Goal: Book appointment/travel/reservation

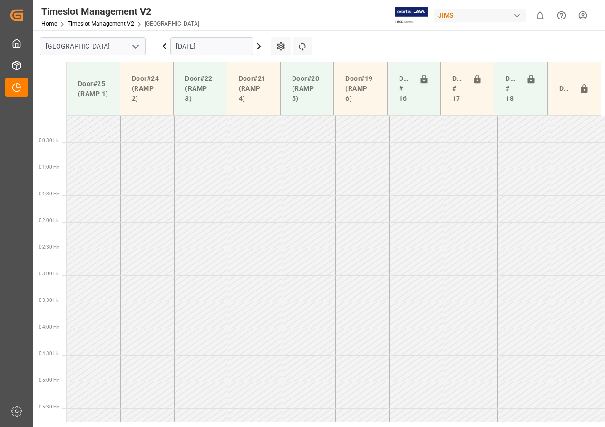
scroll to position [247, 0]
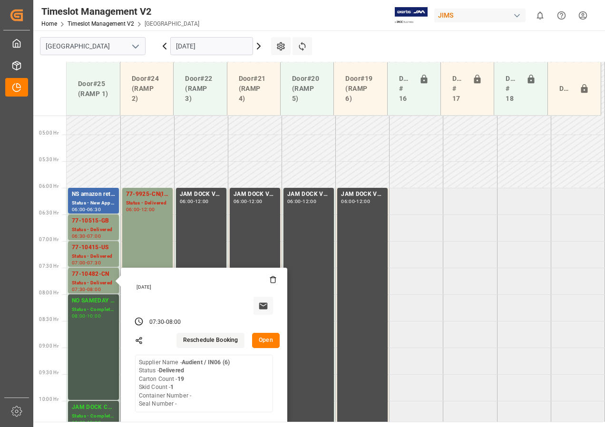
click at [260, 47] on icon at bounding box center [258, 46] width 3 height 6
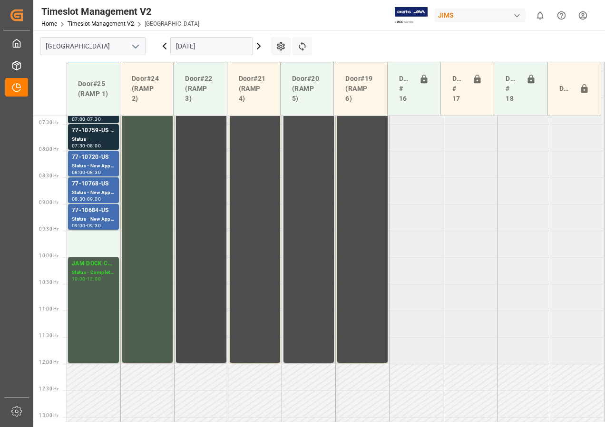
scroll to position [368, 0]
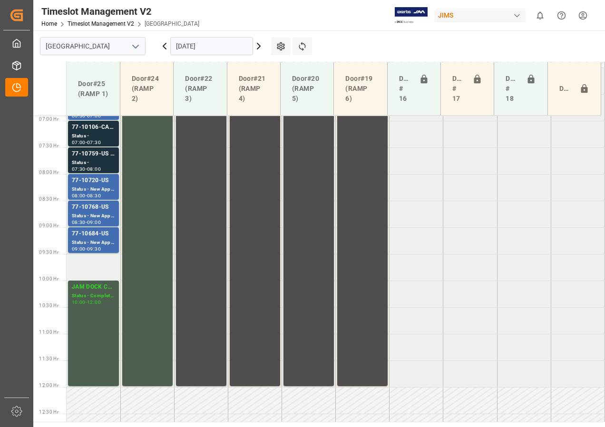
click at [97, 264] on td at bounding box center [94, 267] width 54 height 27
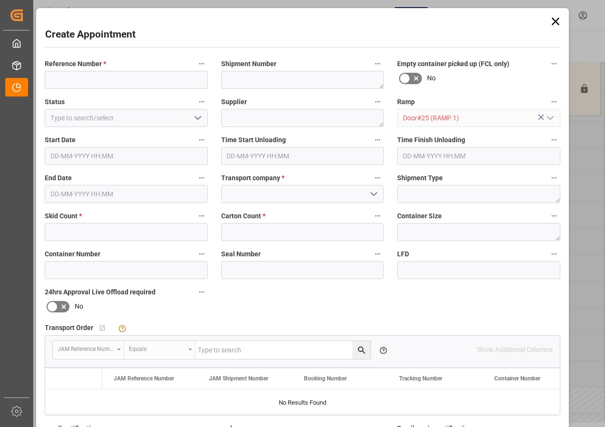
type input "[DATE] 09:30"
type input "[DATE] 10:00"
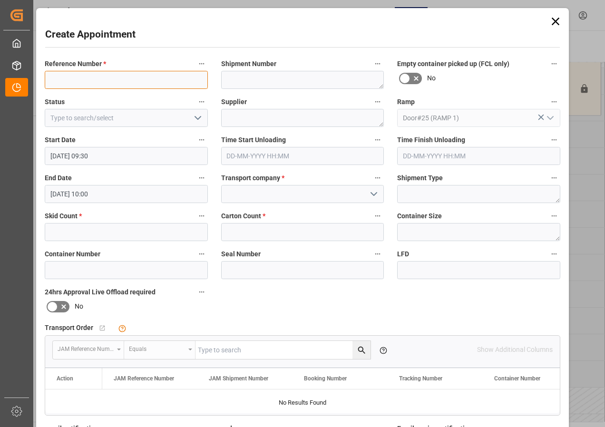
click at [66, 80] on input at bounding box center [126, 80] width 163 height 18
type input "77-"
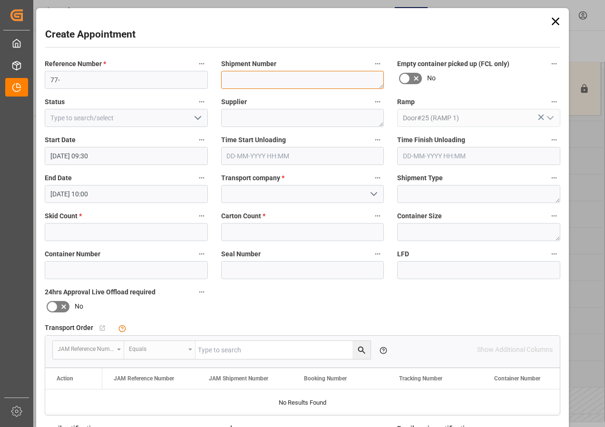
click at [224, 80] on textarea at bounding box center [302, 80] width 163 height 18
type textarea "TBA BY LOGISTICS"
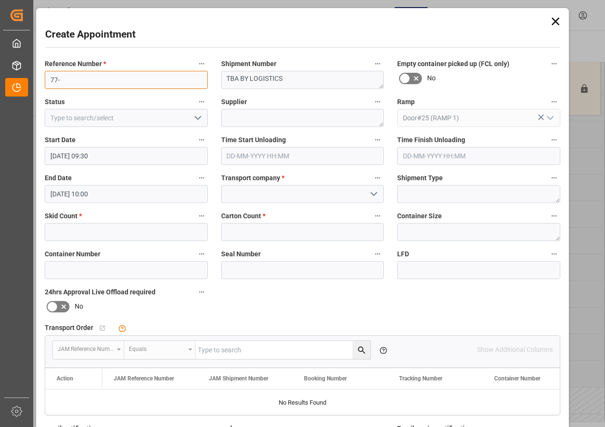
click at [106, 78] on input "77-" at bounding box center [126, 80] width 163 height 18
type input "77- SH#/M"
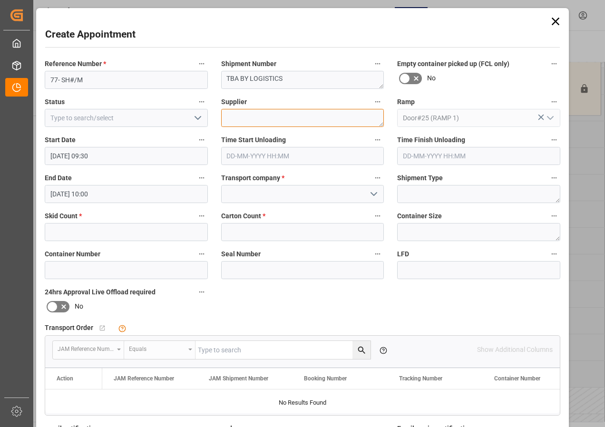
click at [232, 118] on textarea at bounding box center [302, 118] width 163 height 18
type textarea "PARAGRAPH"
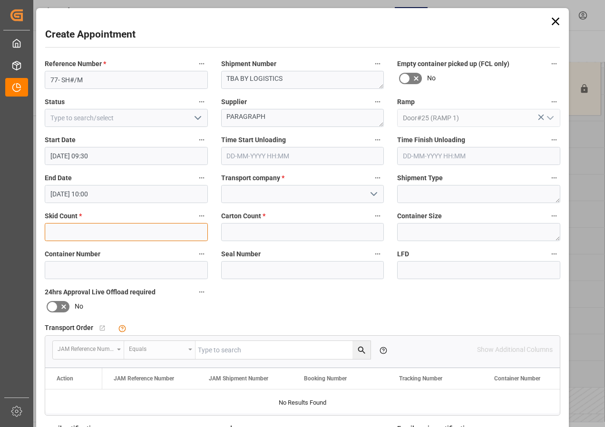
click at [104, 231] on input "text" at bounding box center [126, 232] width 163 height 18
type input "1"
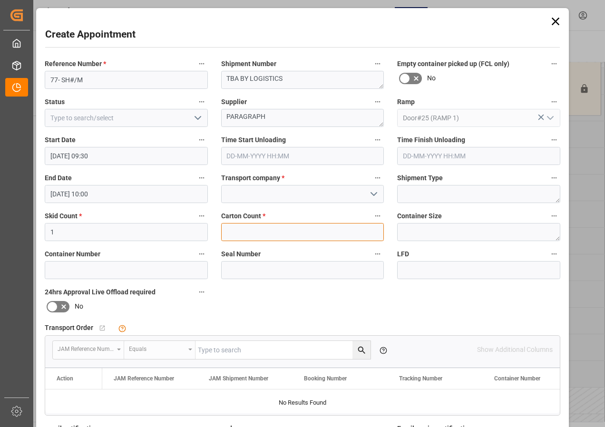
click at [237, 232] on input "text" at bounding box center [302, 232] width 163 height 18
type input "0"
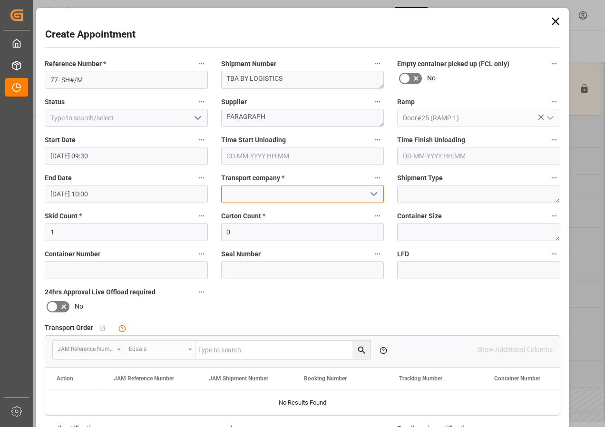
click at [263, 193] on input at bounding box center [302, 194] width 163 height 18
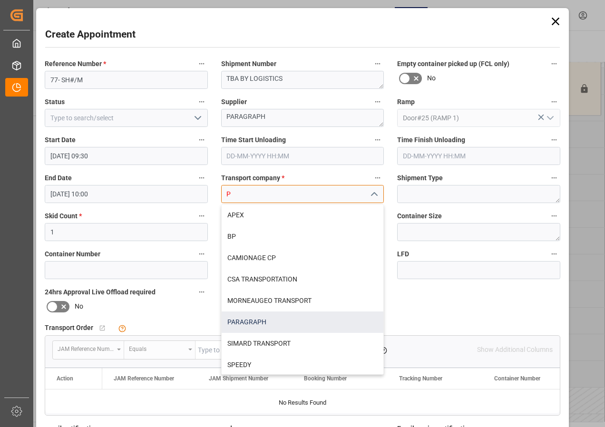
click at [249, 321] on div "PARAGRAPH" at bounding box center [303, 321] width 162 height 21
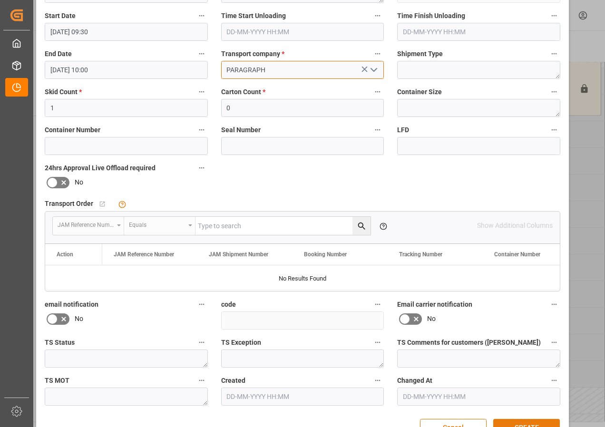
scroll to position [151, 0]
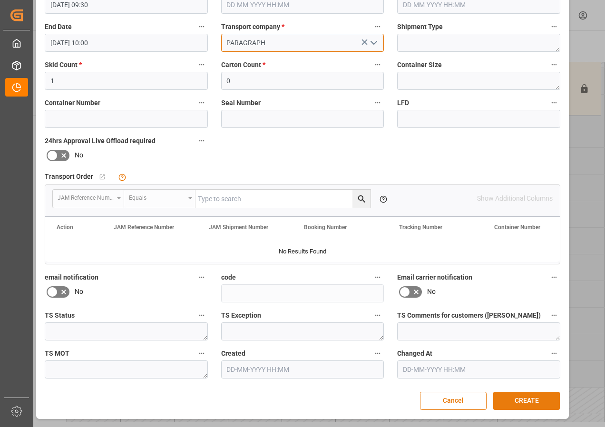
type input "PARAGRAPH"
click at [540, 402] on button "CREATE" at bounding box center [526, 401] width 67 height 18
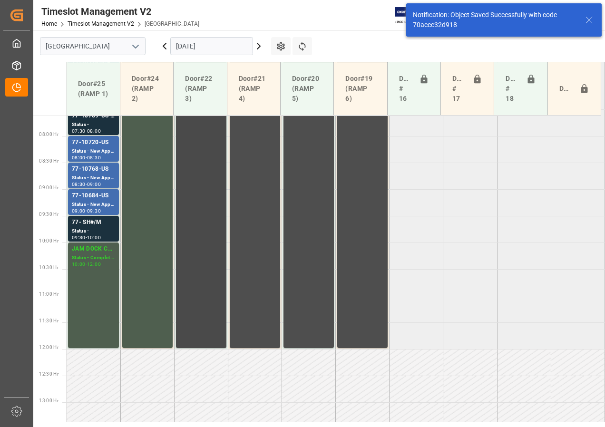
scroll to position [462, 0]
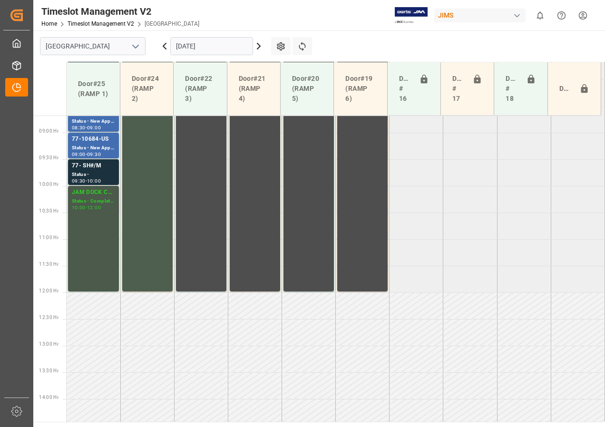
click at [87, 194] on div "JAM DOCK CONTROL" at bounding box center [93, 193] width 43 height 10
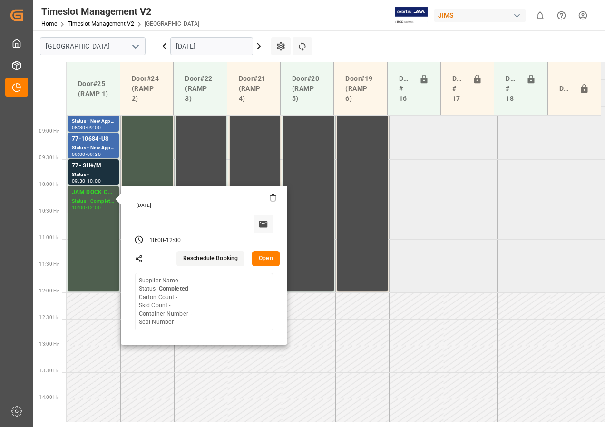
click at [269, 257] on button "Open" at bounding box center [266, 258] width 28 height 15
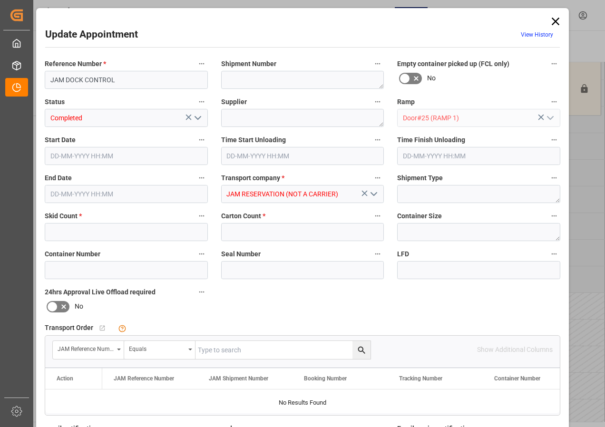
type input "0"
type input "[DATE] 10:00"
type input "[DATE] 12:00"
type input "[DATE] 14:15"
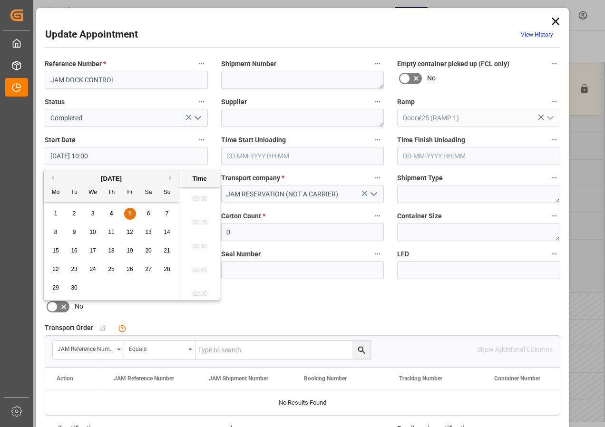
click at [76, 159] on input "[DATE] 10:00" at bounding box center [126, 156] width 163 height 18
click at [132, 213] on div "5" at bounding box center [130, 213] width 12 height 11
click at [201, 197] on li "10:30" at bounding box center [199, 196] width 40 height 24
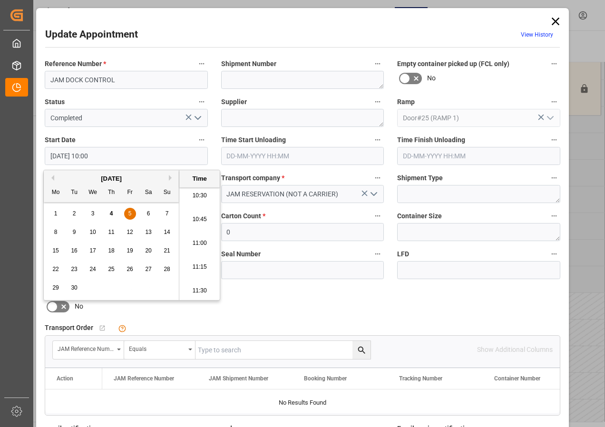
type input "[DATE] 10:30"
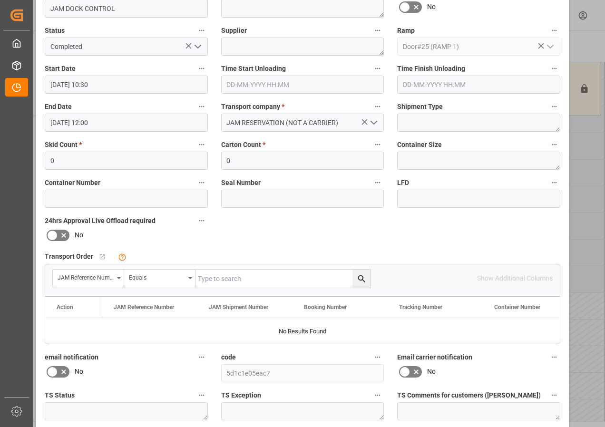
scroll to position [143, 0]
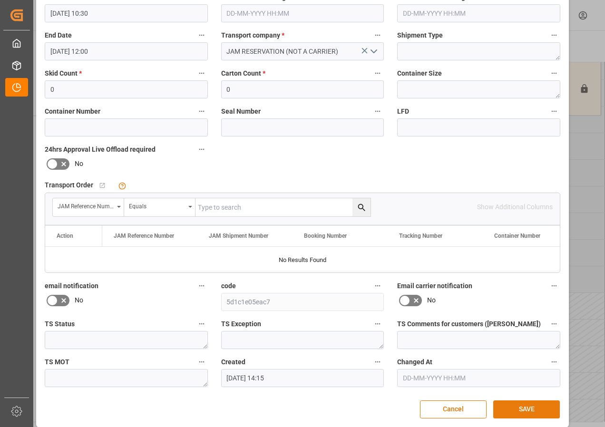
click at [522, 412] on button "SAVE" at bounding box center [526, 409] width 67 height 18
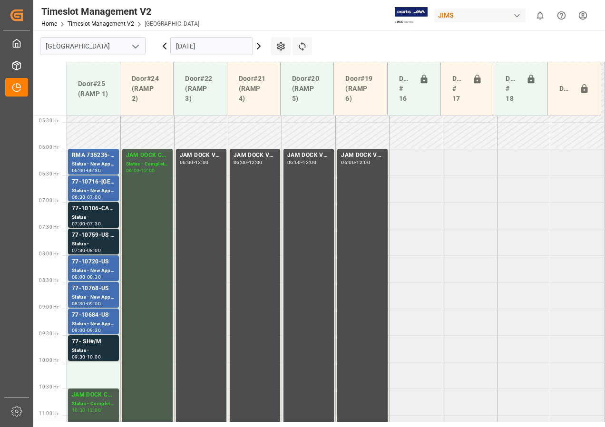
scroll to position [303, 0]
